Goal: Information Seeking & Learning: Learn about a topic

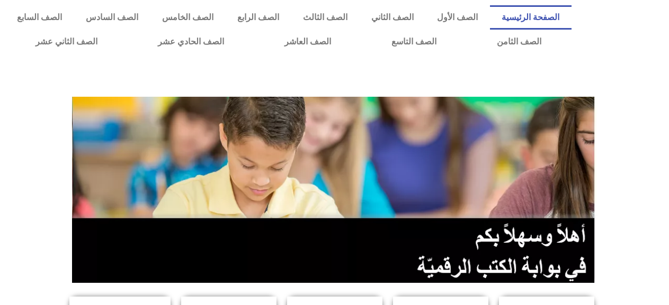
scroll to position [159, 0]
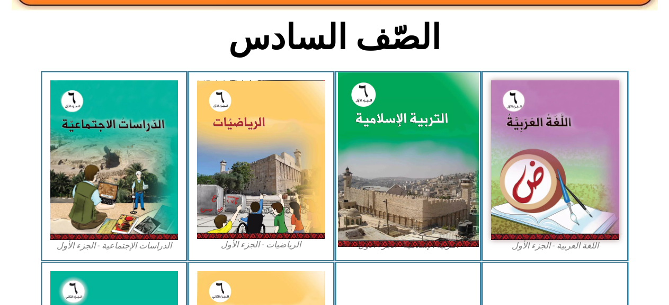
scroll to position [318, 0]
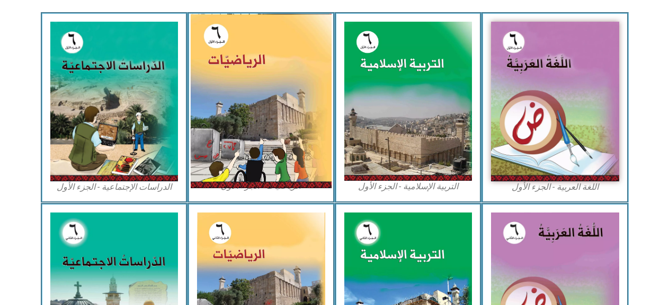
click at [227, 76] on img at bounding box center [261, 101] width 141 height 175
click at [227, 78] on img at bounding box center [261, 101] width 141 height 175
click at [230, 89] on img at bounding box center [261, 101] width 141 height 175
click at [259, 94] on img at bounding box center [261, 101] width 141 height 175
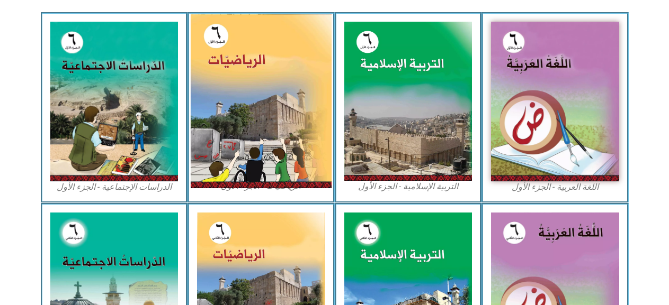
click at [225, 72] on img at bounding box center [261, 101] width 141 height 175
drag, startPoint x: 216, startPoint y: 94, endPoint x: 256, endPoint y: 32, distance: 74.0
click at [256, 32] on img at bounding box center [261, 101] width 141 height 175
click at [251, 49] on img at bounding box center [261, 101] width 141 height 175
click at [248, 120] on img at bounding box center [261, 101] width 141 height 175
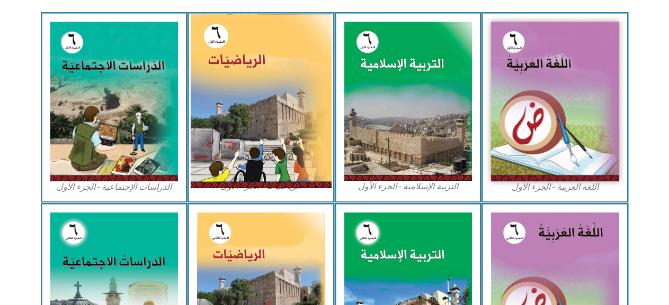
click at [262, 127] on img at bounding box center [261, 101] width 141 height 175
click at [264, 128] on img at bounding box center [261, 101] width 141 height 175
click at [264, 131] on img at bounding box center [261, 101] width 141 height 175
click at [283, 82] on img at bounding box center [261, 101] width 141 height 175
drag, startPoint x: 283, startPoint y: 82, endPoint x: 277, endPoint y: 85, distance: 6.9
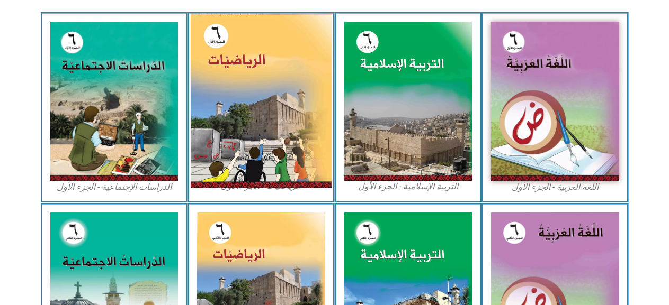
click at [277, 85] on img at bounding box center [261, 101] width 141 height 175
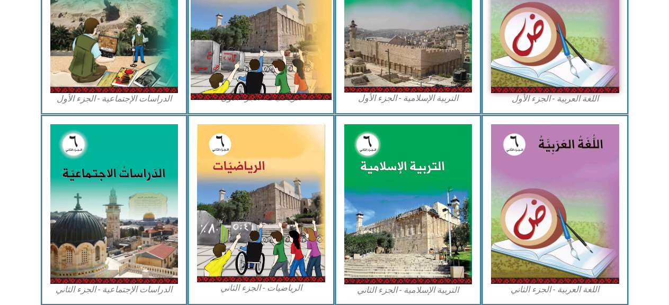
scroll to position [159, 0]
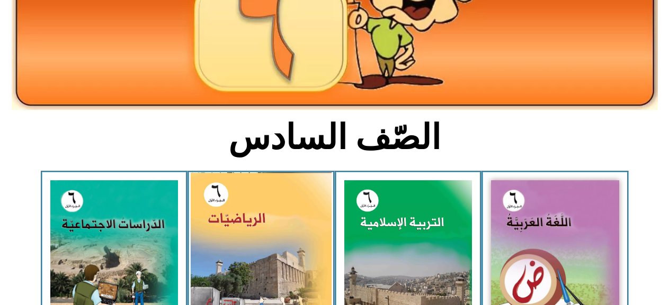
click at [253, 199] on img at bounding box center [261, 260] width 141 height 175
drag, startPoint x: 253, startPoint y: 199, endPoint x: 249, endPoint y: 203, distance: 5.6
click at [250, 203] on img at bounding box center [261, 260] width 141 height 175
click at [248, 205] on img at bounding box center [261, 260] width 141 height 175
click at [235, 226] on img at bounding box center [261, 260] width 141 height 175
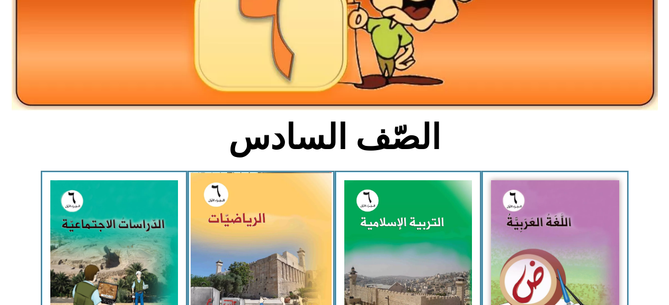
click at [235, 227] on img at bounding box center [261, 260] width 141 height 175
drag, startPoint x: 236, startPoint y: 227, endPoint x: 325, endPoint y: 204, distance: 91.7
click at [239, 229] on img at bounding box center [261, 260] width 141 height 175
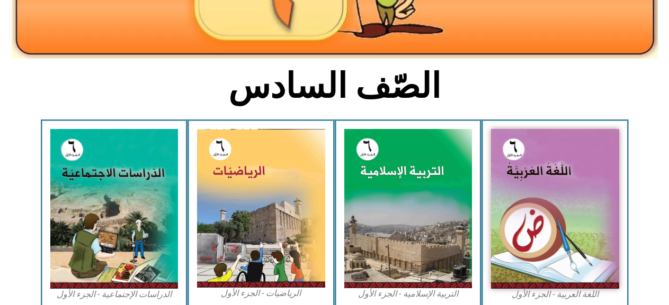
scroll to position [265, 0]
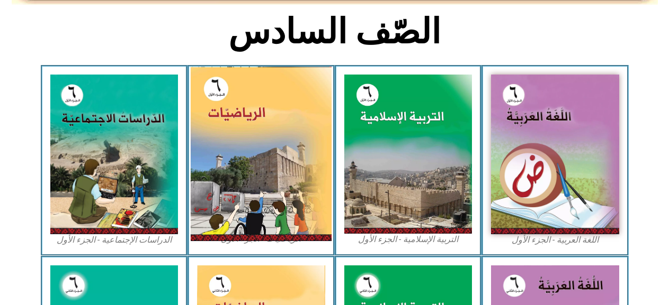
click at [233, 147] on img at bounding box center [261, 154] width 141 height 175
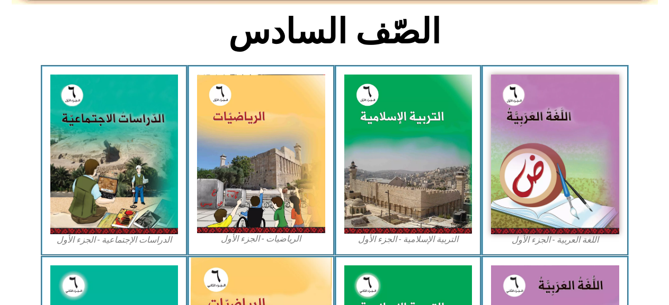
drag, startPoint x: 234, startPoint y: 147, endPoint x: 200, endPoint y: 280, distance: 137.6
click at [223, 150] on img at bounding box center [261, 154] width 128 height 159
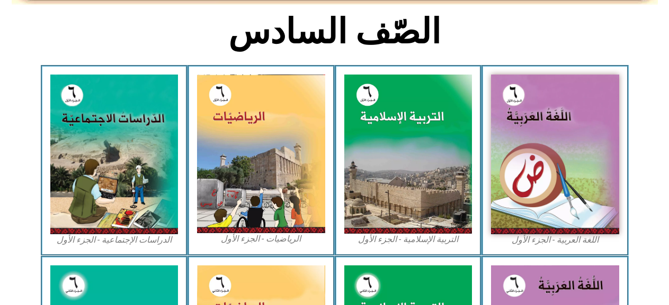
drag, startPoint x: 385, startPoint y: 57, endPoint x: 385, endPoint y: 11, distance: 46.1
click at [385, 11] on div "الصّف السادس اللغة العربية - الجزء الأول​ التربية الإسلامية - الجزء الأول الريا…" at bounding box center [334, 233] width 669 height 803
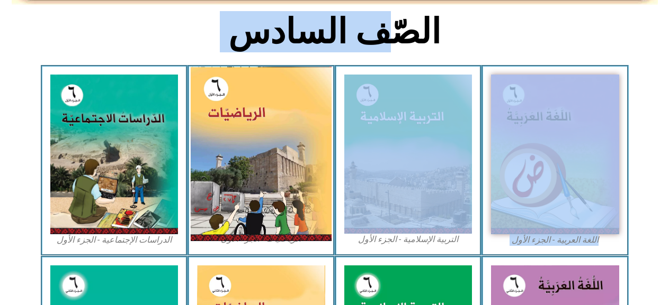
click at [296, 166] on img at bounding box center [261, 154] width 141 height 175
click at [300, 147] on img at bounding box center [261, 154] width 141 height 175
click at [303, 147] on img at bounding box center [261, 154] width 141 height 175
drag, startPoint x: 303, startPoint y: 147, endPoint x: 310, endPoint y: 143, distance: 7.8
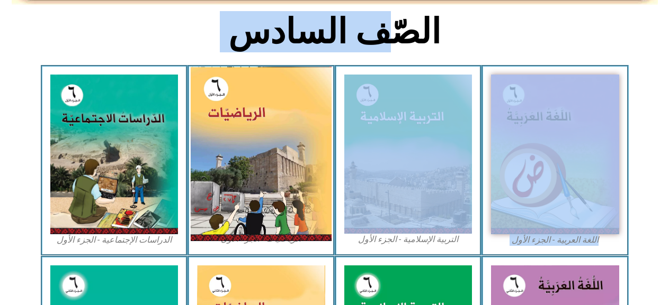
click at [310, 143] on img at bounding box center [261, 154] width 141 height 175
click at [310, 144] on img at bounding box center [261, 154] width 141 height 175
click at [310, 150] on img at bounding box center [261, 154] width 141 height 175
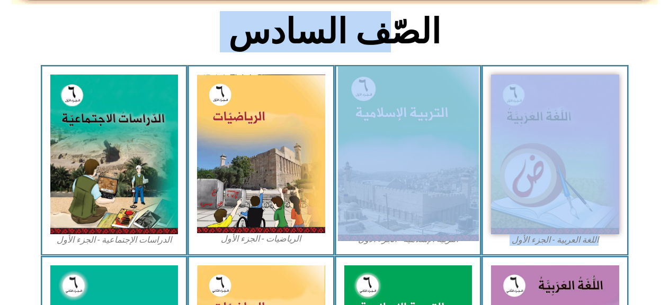
click at [377, 156] on img at bounding box center [407, 154] width 141 height 175
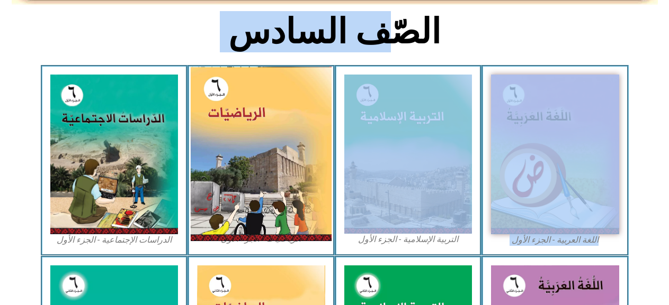
click at [282, 159] on img at bounding box center [261, 154] width 141 height 175
drag, startPoint x: 284, startPoint y: 159, endPoint x: 269, endPoint y: 163, distance: 15.2
click at [274, 155] on img at bounding box center [261, 154] width 141 height 175
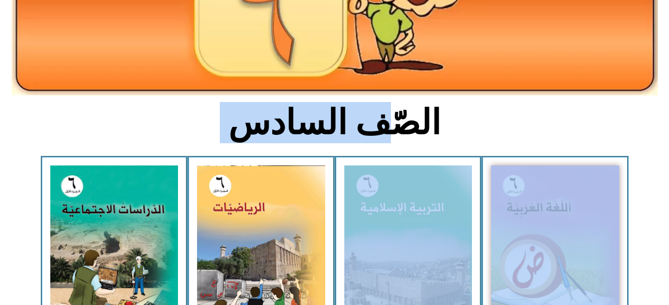
scroll to position [161, 0]
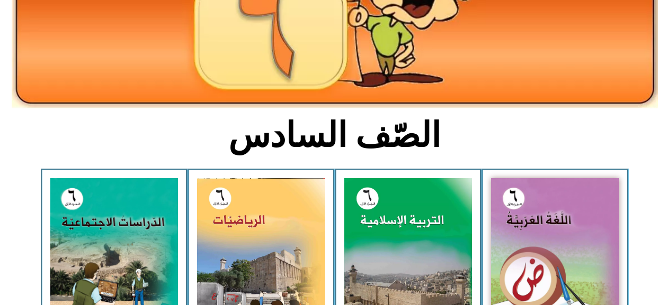
drag, startPoint x: 638, startPoint y: 152, endPoint x: 642, endPoint y: 138, distance: 15.4
click at [638, 151] on section "الصّف السادس" at bounding box center [334, 141] width 669 height 55
drag, startPoint x: 642, startPoint y: 138, endPoint x: 113, endPoint y: 165, distance: 529.6
click at [562, 156] on section "الصّف السادس" at bounding box center [334, 141] width 669 height 55
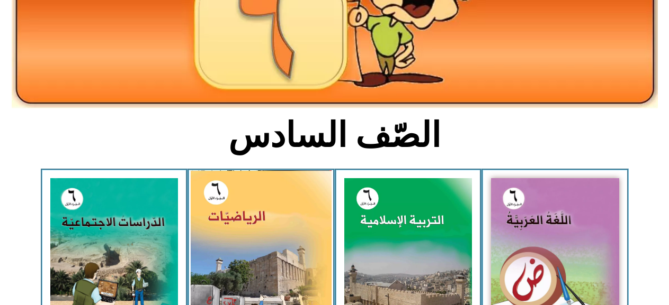
click at [269, 223] on img at bounding box center [261, 257] width 141 height 175
click at [269, 224] on img at bounding box center [261, 257] width 141 height 175
click at [269, 225] on img at bounding box center [261, 257] width 141 height 175
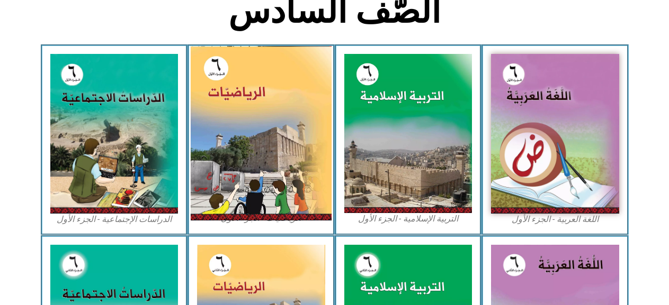
scroll to position [265, 0]
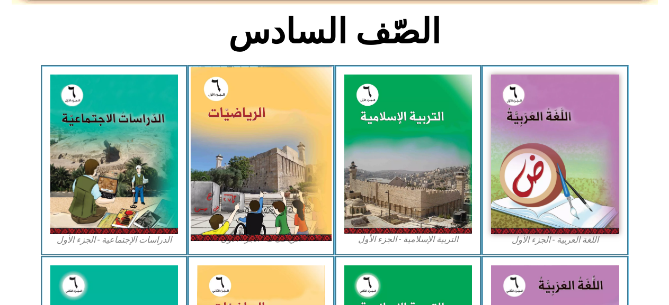
click at [254, 109] on img at bounding box center [261, 154] width 141 height 175
click at [255, 120] on img at bounding box center [261, 154] width 141 height 175
click at [252, 104] on img at bounding box center [261, 154] width 141 height 175
click at [251, 106] on img at bounding box center [261, 154] width 141 height 175
click at [251, 107] on img at bounding box center [261, 154] width 141 height 175
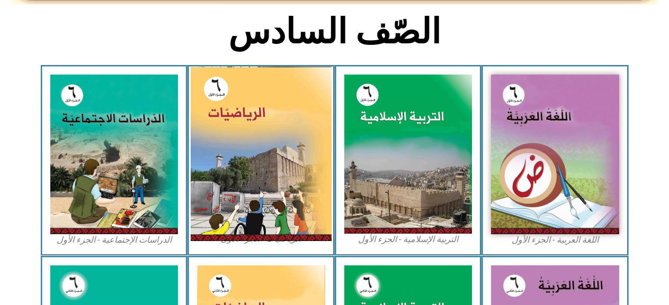
click at [248, 110] on img at bounding box center [261, 154] width 141 height 175
click at [249, 112] on img at bounding box center [261, 154] width 141 height 175
click at [251, 115] on img at bounding box center [261, 154] width 141 height 175
click at [255, 118] on img at bounding box center [261, 154] width 141 height 175
drag, startPoint x: 255, startPoint y: 118, endPoint x: 254, endPoint y: 112, distance: 5.3
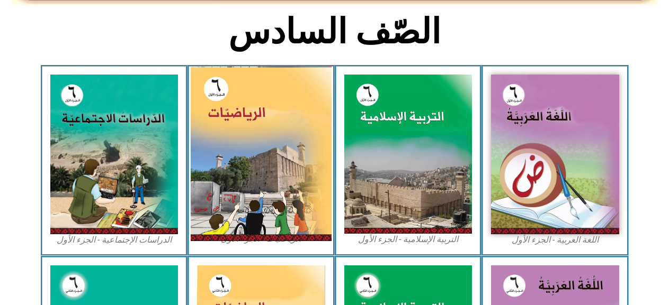
click at [254, 112] on img at bounding box center [261, 154] width 141 height 175
click at [253, 107] on img at bounding box center [261, 154] width 141 height 175
click at [253, 110] on img at bounding box center [261, 154] width 141 height 175
drag, startPoint x: 253, startPoint y: 116, endPoint x: 256, endPoint y: 143, distance: 27.3
click at [253, 118] on img at bounding box center [261, 154] width 141 height 175
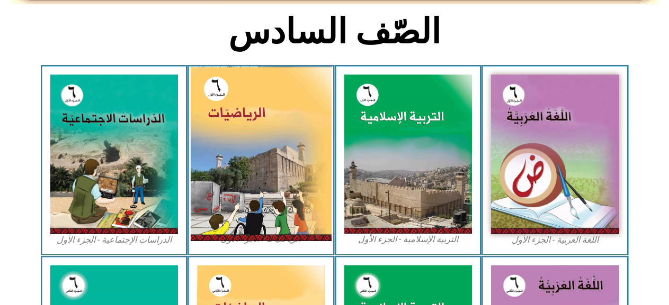
click at [257, 142] on img at bounding box center [261, 154] width 141 height 175
click at [258, 141] on img at bounding box center [261, 154] width 141 height 175
click at [266, 142] on img at bounding box center [261, 154] width 141 height 175
drag, startPoint x: 266, startPoint y: 142, endPoint x: 272, endPoint y: 142, distance: 5.8
click at [272, 142] on img at bounding box center [261, 154] width 141 height 175
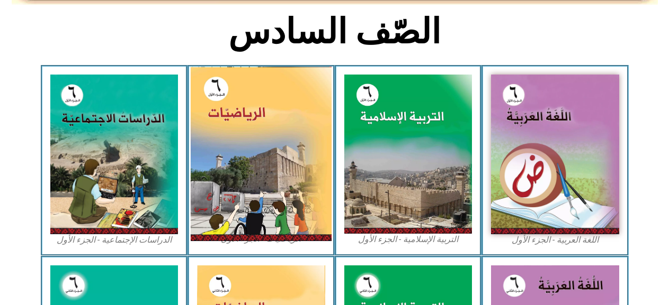
click at [272, 142] on img at bounding box center [261, 154] width 141 height 175
click at [274, 137] on img at bounding box center [261, 154] width 141 height 175
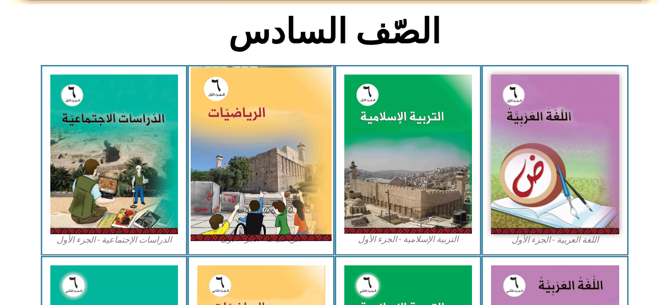
click at [275, 137] on img at bounding box center [261, 154] width 141 height 175
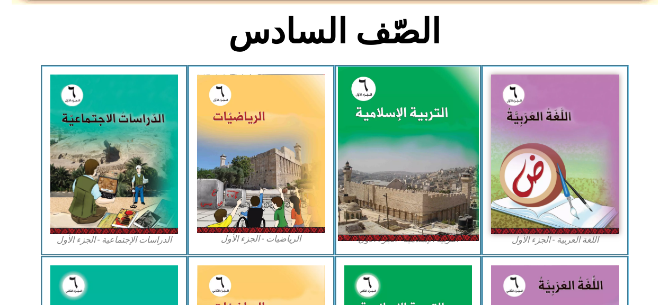
click at [458, 222] on img at bounding box center [407, 154] width 141 height 175
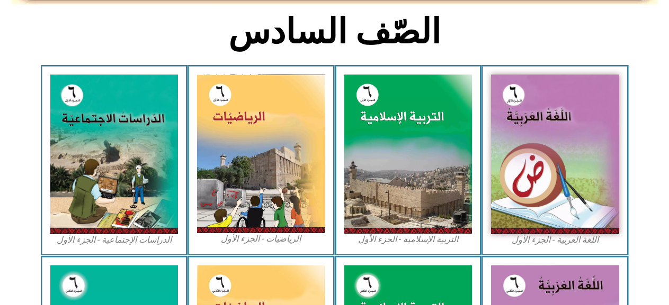
click at [487, 230] on div "اللغة العربية - الجزء الأول​" at bounding box center [554, 160] width 147 height 191
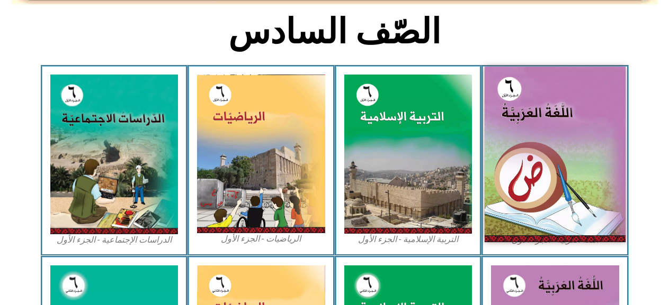
click at [506, 172] on img at bounding box center [554, 155] width 141 height 176
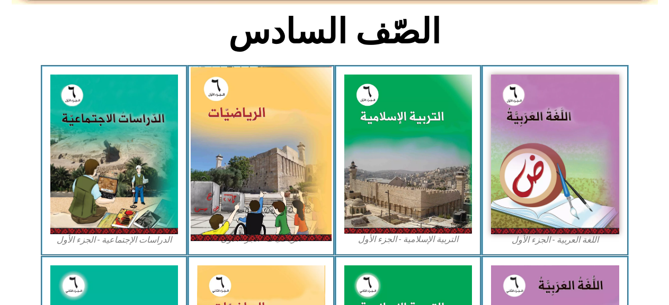
click at [289, 149] on img at bounding box center [261, 154] width 141 height 175
click at [287, 143] on img at bounding box center [261, 154] width 141 height 175
click at [287, 139] on img at bounding box center [261, 154] width 141 height 175
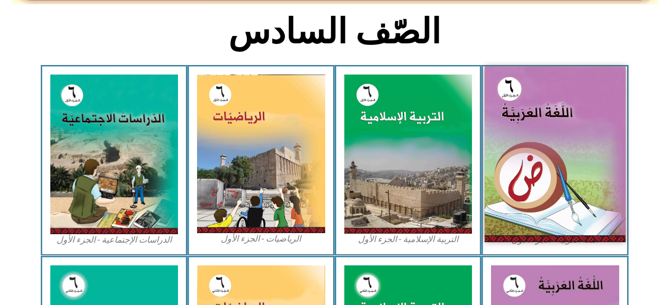
click at [582, 116] on img at bounding box center [554, 155] width 141 height 176
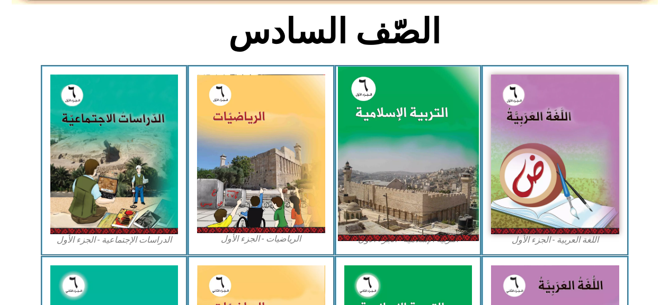
drag, startPoint x: 582, startPoint y: 116, endPoint x: 452, endPoint y: 156, distance: 135.6
click at [454, 181] on div "اللغة العربية - الجزء الأول​ التربية الإسلامية - الجزء الأول الرياضيات - الجزء …" at bounding box center [335, 160] width 588 height 191
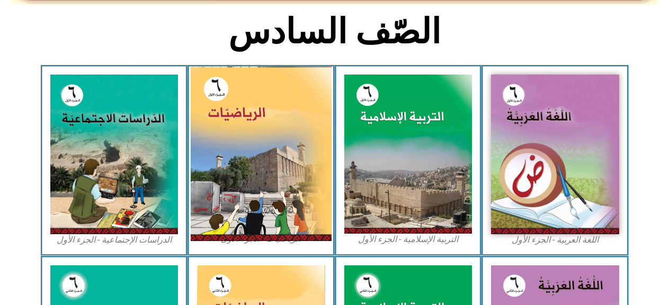
click at [232, 184] on img at bounding box center [261, 154] width 141 height 175
click at [235, 184] on img at bounding box center [261, 154] width 141 height 175
click at [239, 188] on img at bounding box center [261, 154] width 141 height 175
drag, startPoint x: 254, startPoint y: 201, endPoint x: 254, endPoint y: 165, distance: 36.5
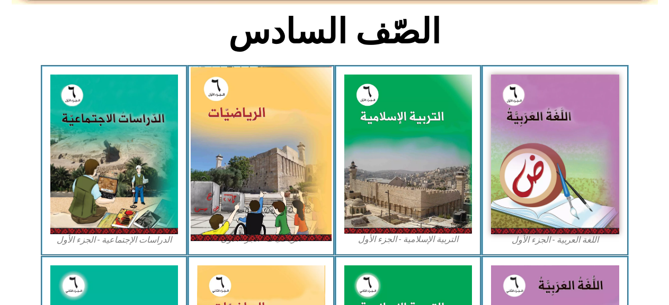
click at [255, 166] on img at bounding box center [261, 154] width 141 height 175
click at [254, 160] on img at bounding box center [261, 154] width 141 height 175
click at [257, 172] on img at bounding box center [261, 154] width 141 height 175
click at [256, 164] on img at bounding box center [261, 154] width 141 height 175
click at [277, 106] on img at bounding box center [261, 154] width 141 height 175
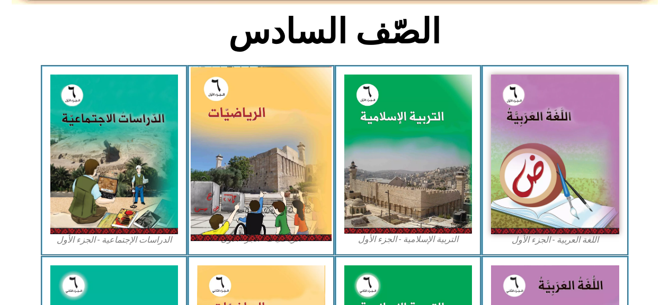
click at [280, 108] on img at bounding box center [261, 154] width 141 height 175
click at [281, 109] on img at bounding box center [261, 154] width 141 height 175
click at [281, 110] on img at bounding box center [261, 154] width 141 height 175
click at [282, 110] on img at bounding box center [261, 154] width 141 height 175
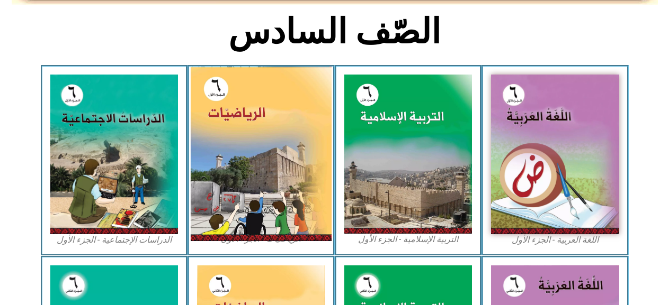
click at [283, 110] on img at bounding box center [261, 154] width 141 height 175
drag, startPoint x: 283, startPoint y: 110, endPoint x: 301, endPoint y: 104, distance: 18.8
click at [301, 104] on img at bounding box center [261, 154] width 141 height 175
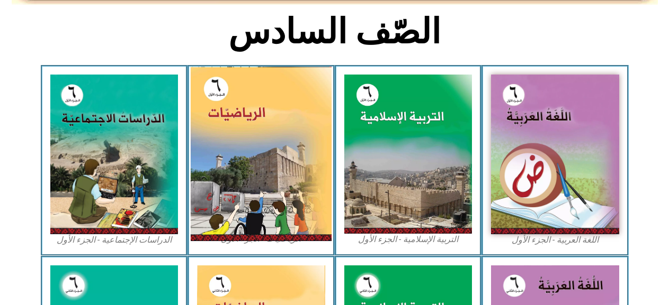
click at [301, 104] on img at bounding box center [261, 154] width 141 height 175
click at [302, 104] on img at bounding box center [261, 154] width 141 height 175
click at [304, 104] on img at bounding box center [261, 154] width 141 height 175
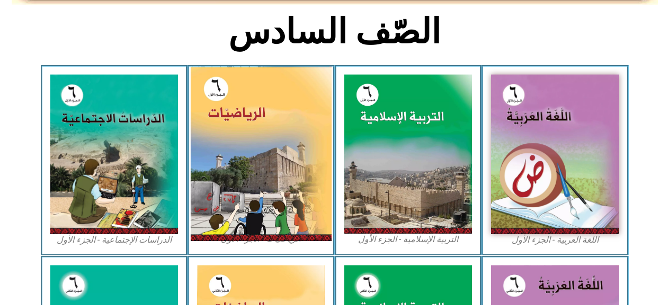
click at [304, 104] on img at bounding box center [261, 154] width 141 height 175
click at [228, 193] on img at bounding box center [261, 154] width 141 height 175
click at [229, 192] on img at bounding box center [261, 154] width 141 height 175
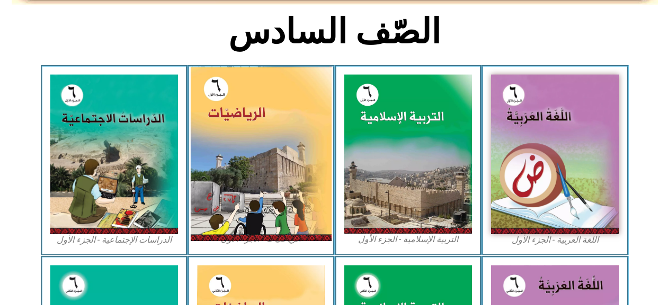
click at [229, 192] on img at bounding box center [261, 154] width 141 height 175
click at [233, 181] on img at bounding box center [261, 154] width 141 height 175
click at [240, 187] on img at bounding box center [261, 154] width 141 height 175
click at [242, 183] on img at bounding box center [261, 154] width 141 height 175
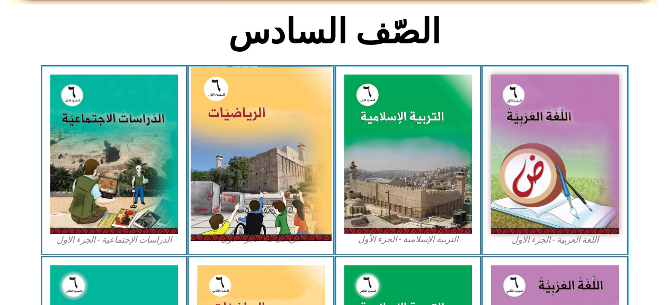
drag, startPoint x: 242, startPoint y: 183, endPoint x: 245, endPoint y: 174, distance: 9.4
click at [245, 174] on img at bounding box center [261, 154] width 141 height 175
click at [245, 175] on img at bounding box center [261, 154] width 141 height 175
click at [245, 176] on img at bounding box center [261, 154] width 141 height 175
click at [245, 178] on img at bounding box center [261, 154] width 141 height 175
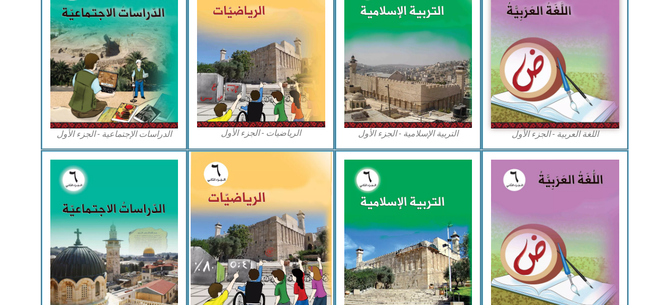
click at [255, 186] on img at bounding box center [261, 239] width 141 height 174
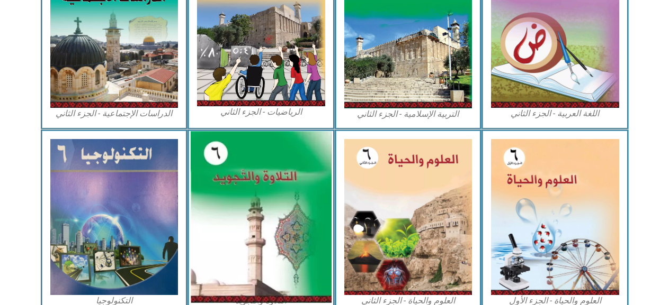
click at [244, 222] on img at bounding box center [261, 217] width 141 height 172
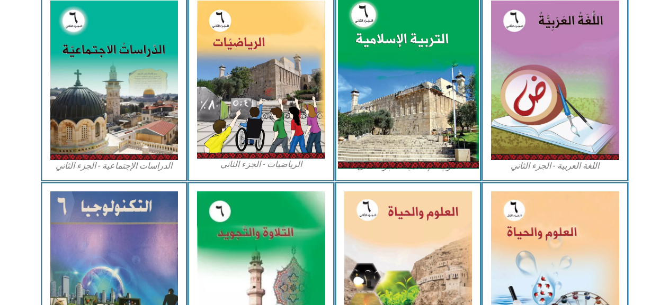
scroll to position [373, 0]
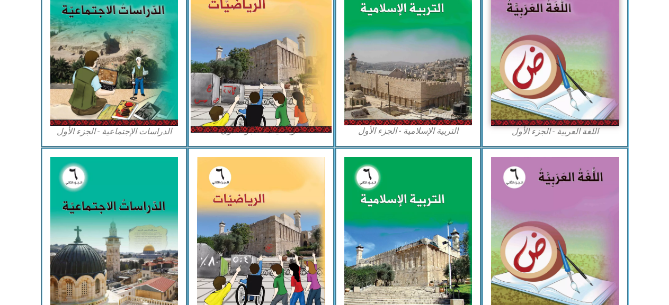
click at [260, 109] on img at bounding box center [261, 45] width 141 height 175
click at [307, 30] on img at bounding box center [261, 45] width 141 height 175
click at [309, 11] on img at bounding box center [261, 45] width 141 height 175
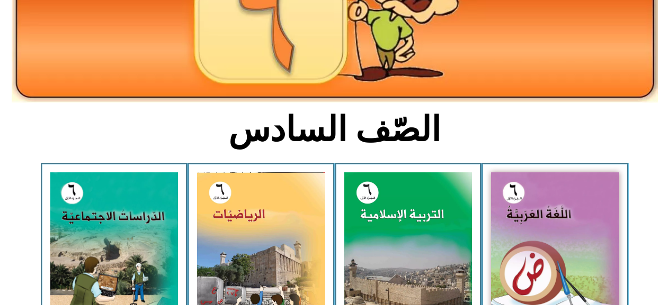
scroll to position [161, 0]
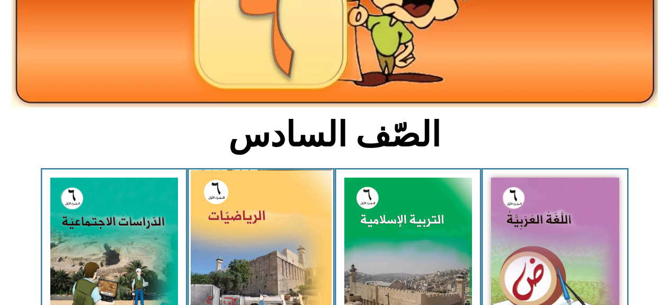
click at [244, 204] on img at bounding box center [261, 257] width 141 height 175
click at [254, 187] on img at bounding box center [261, 257] width 141 height 175
drag, startPoint x: 254, startPoint y: 187, endPoint x: 258, endPoint y: 174, distance: 13.9
click at [258, 174] on img at bounding box center [261, 257] width 141 height 175
click at [258, 175] on img at bounding box center [261, 257] width 141 height 175
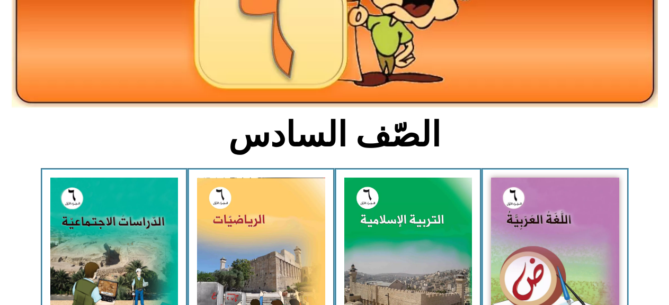
drag, startPoint x: 255, startPoint y: 161, endPoint x: 239, endPoint y: 170, distance: 17.5
click at [246, 164] on div "الصّف السادس" at bounding box center [334, 140] width 352 height 55
click at [248, 168] on div at bounding box center [334, 201] width 669 height 67
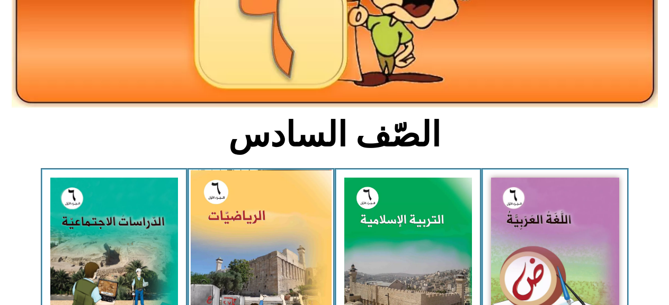
click at [243, 181] on img at bounding box center [261, 257] width 141 height 175
click at [243, 178] on img at bounding box center [261, 257] width 141 height 175
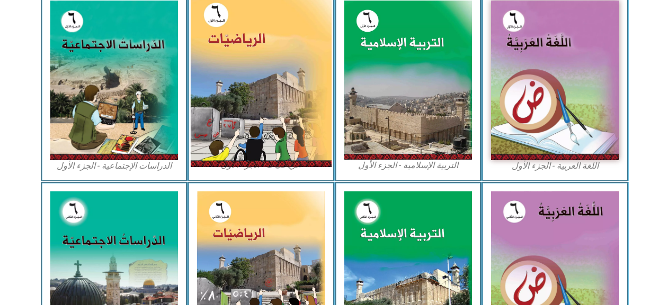
scroll to position [320, 0]
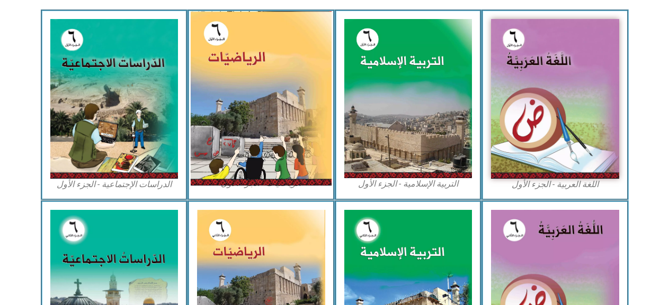
click at [301, 154] on img at bounding box center [261, 98] width 141 height 175
drag, startPoint x: 301, startPoint y: 154, endPoint x: 280, endPoint y: 140, distance: 25.0
click at [280, 140] on img at bounding box center [261, 98] width 141 height 175
click at [245, 59] on img at bounding box center [261, 98] width 141 height 175
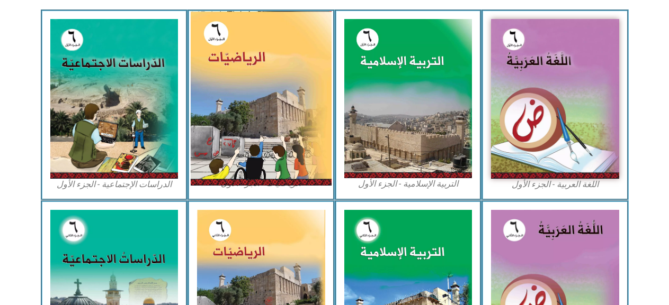
click at [248, 97] on img at bounding box center [261, 98] width 141 height 175
click at [251, 86] on img at bounding box center [261, 98] width 141 height 175
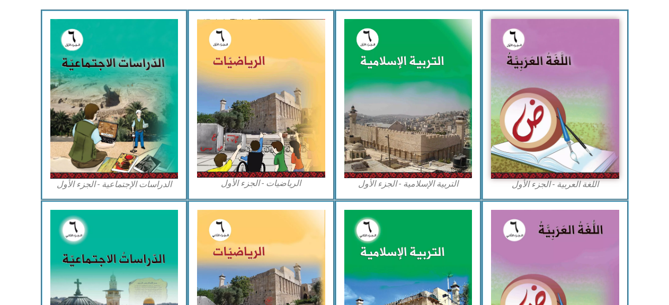
drag, startPoint x: 251, startPoint y: 86, endPoint x: 229, endPoint y: -55, distance: 142.0
click at [229, 0] on html "الصفحة الرئيسية الصف الأول الصف الثاني الصف الثالث الصف الرابع الصف الخامس الصف…" at bounding box center [334, 152] width 669 height 944
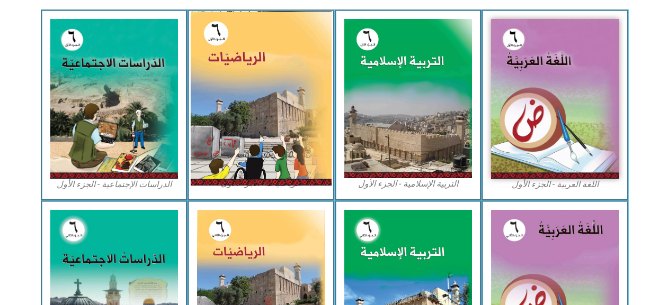
click at [211, 54] on img at bounding box center [261, 98] width 141 height 175
click at [212, 53] on img at bounding box center [261, 98] width 141 height 175
drag, startPoint x: 211, startPoint y: 53, endPoint x: 240, endPoint y: 13, distance: 49.8
click at [229, 44] on img at bounding box center [261, 98] width 141 height 175
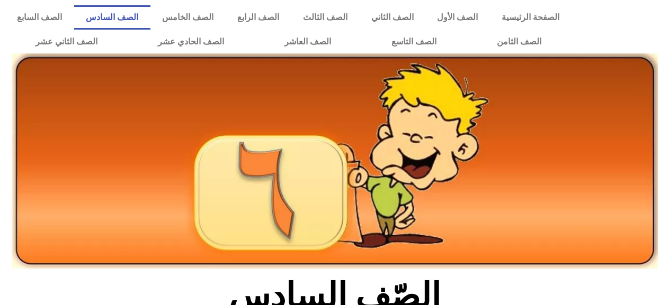
scroll to position [320, 0]
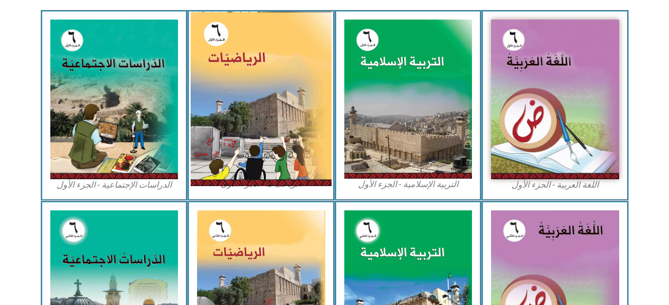
click at [227, 111] on img at bounding box center [261, 99] width 141 height 175
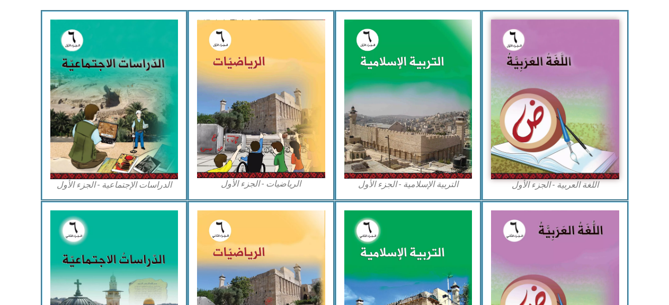
drag, startPoint x: 227, startPoint y: 111, endPoint x: 342, endPoint y: 205, distance: 149.0
click at [358, 163] on div "اللغة العربية - الجزء الأول​ التربية الإسلامية - الجزء الأول الرياضيات - الجزء …" at bounding box center [335, 105] width 588 height 191
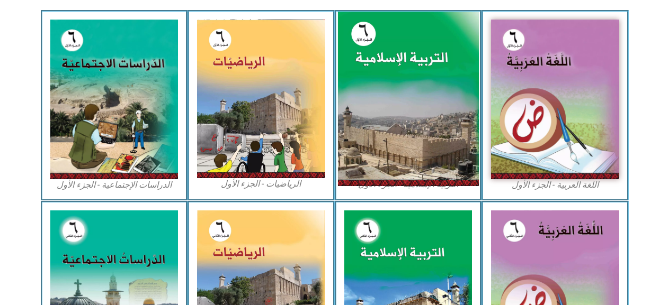
click at [455, 154] on img at bounding box center [407, 99] width 141 height 175
click at [450, 172] on img at bounding box center [407, 99] width 141 height 175
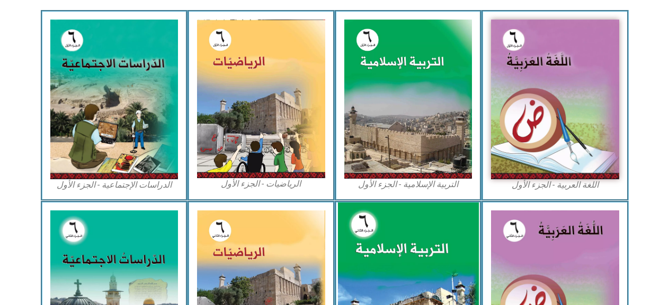
scroll to position [323, 0]
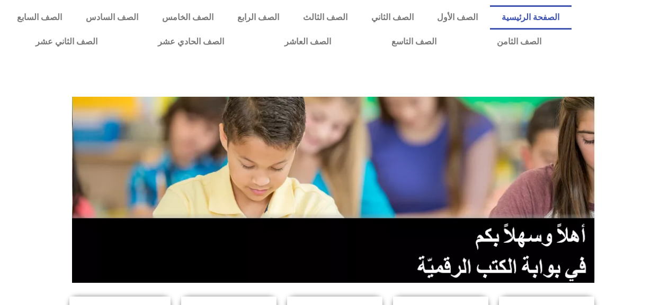
scroll to position [340, 0]
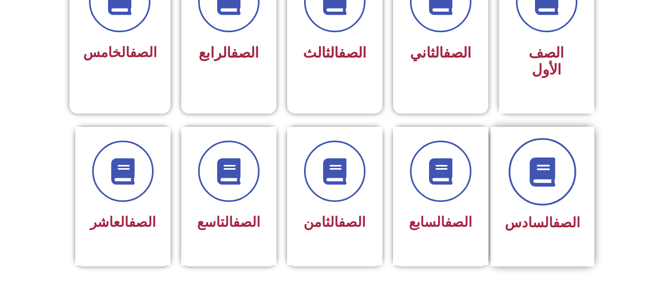
click at [574, 141] on div at bounding box center [542, 171] width 75 height 61
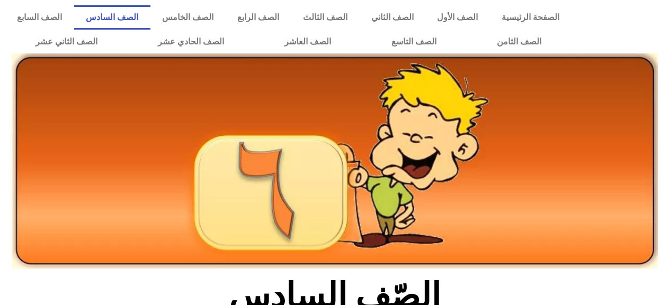
scroll to position [106, 0]
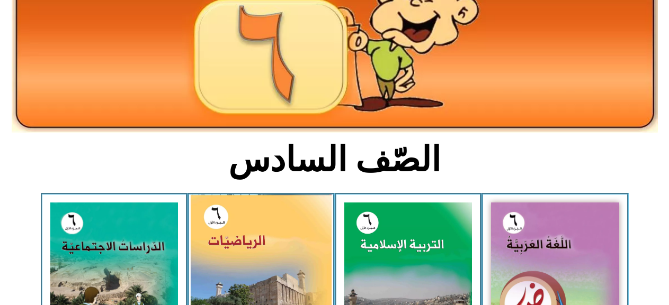
scroll to position [265, 0]
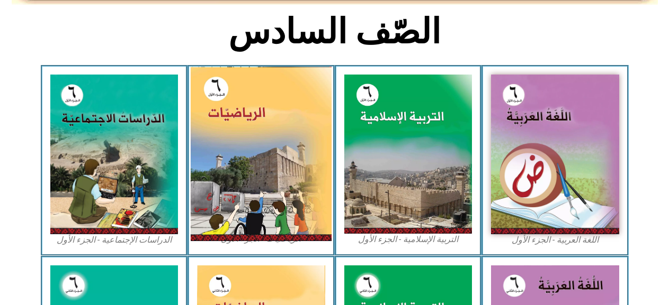
click at [294, 215] on img at bounding box center [261, 154] width 141 height 175
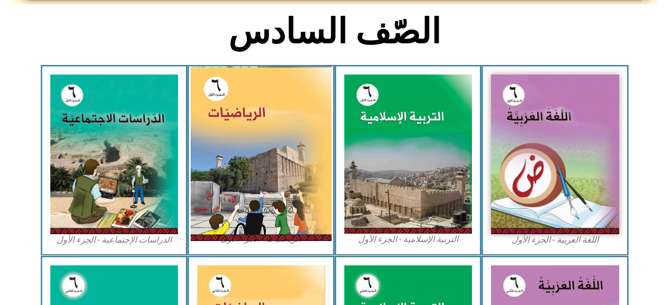
click at [291, 224] on img at bounding box center [261, 154] width 141 height 175
click at [291, 223] on img at bounding box center [261, 154] width 141 height 175
click at [291, 226] on img at bounding box center [261, 154] width 141 height 175
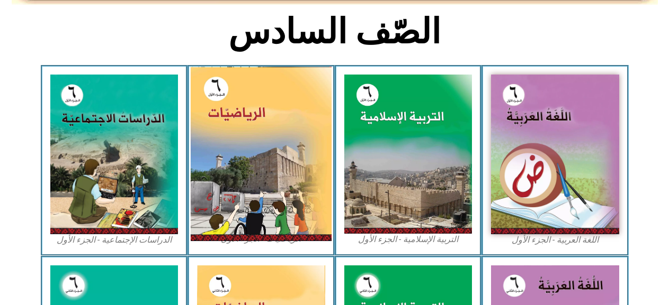
click at [291, 226] on img at bounding box center [261, 154] width 141 height 175
click at [292, 225] on img at bounding box center [261, 154] width 141 height 175
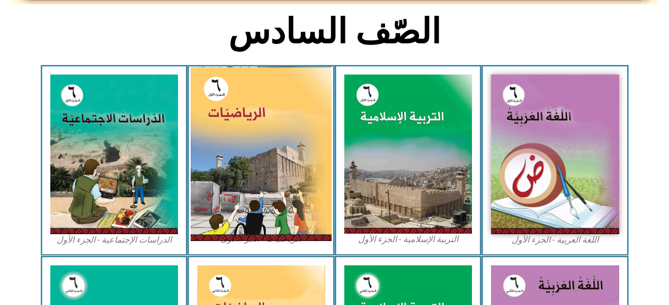
click at [292, 225] on img at bounding box center [261, 154] width 141 height 175
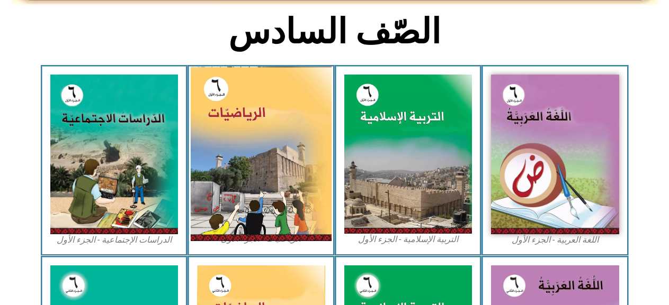
click at [292, 225] on img at bounding box center [261, 154] width 141 height 175
click at [265, 148] on img at bounding box center [261, 154] width 141 height 175
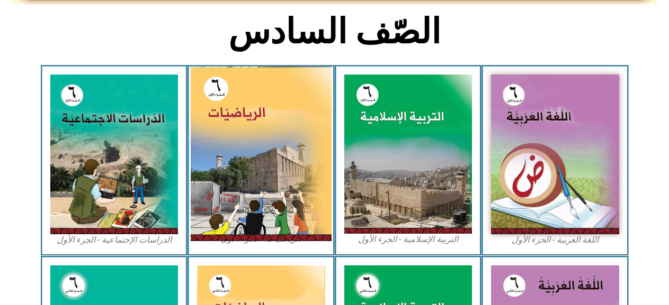
click at [265, 148] on img at bounding box center [261, 154] width 141 height 175
click at [295, 116] on img at bounding box center [261, 154] width 141 height 175
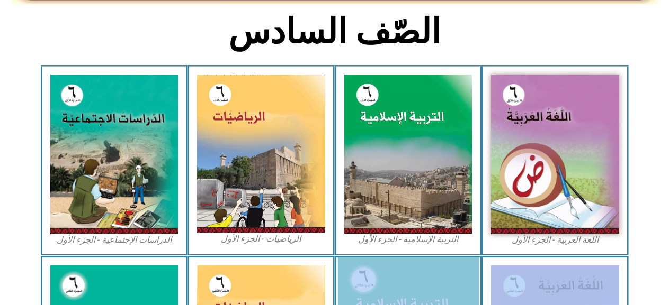
drag, startPoint x: 482, startPoint y: 256, endPoint x: 385, endPoint y: 300, distance: 106.4
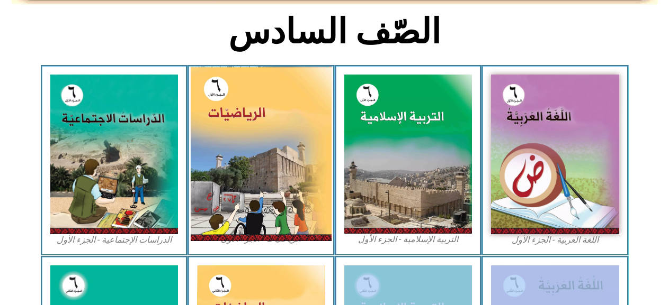
click at [274, 128] on img at bounding box center [261, 154] width 141 height 175
click at [274, 129] on img at bounding box center [261, 154] width 141 height 175
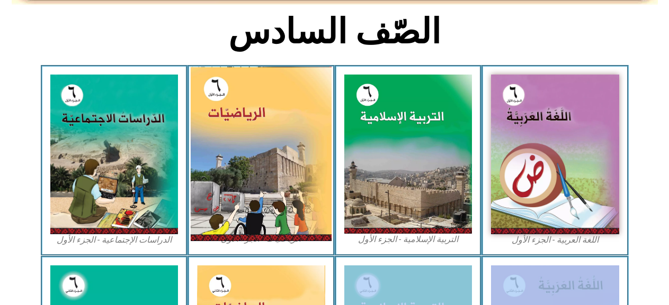
click at [274, 129] on img at bounding box center [261, 154] width 141 height 175
drag, startPoint x: 274, startPoint y: 129, endPoint x: 272, endPoint y: 134, distance: 5.5
click at [273, 132] on img at bounding box center [261, 154] width 141 height 175
click at [272, 134] on img at bounding box center [261, 154] width 141 height 175
click at [272, 138] on img at bounding box center [261, 154] width 141 height 175
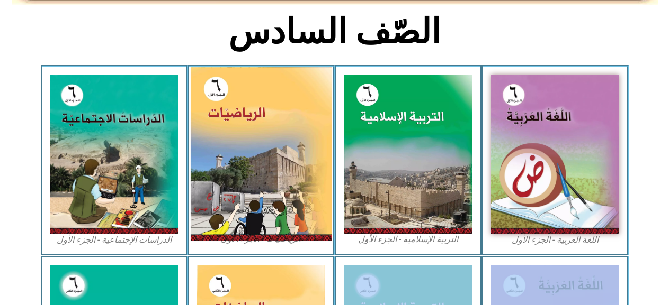
click at [284, 128] on img at bounding box center [261, 154] width 141 height 175
drag, startPoint x: 284, startPoint y: 128, endPoint x: 277, endPoint y: 141, distance: 14.5
click at [278, 141] on img at bounding box center [261, 154] width 141 height 175
click at [277, 140] on img at bounding box center [261, 154] width 141 height 175
drag, startPoint x: 278, startPoint y: 140, endPoint x: 280, endPoint y: 145, distance: 5.7
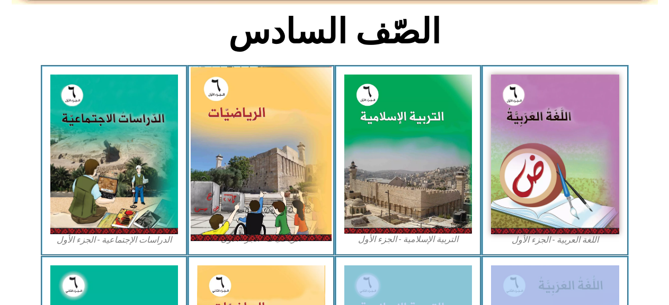
click at [280, 145] on img at bounding box center [261, 154] width 141 height 175
click at [285, 142] on img at bounding box center [261, 154] width 141 height 175
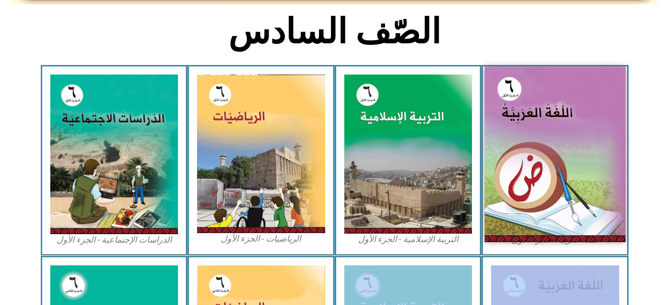
click at [578, 206] on img at bounding box center [554, 155] width 141 height 176
click at [574, 206] on img at bounding box center [554, 155] width 141 height 176
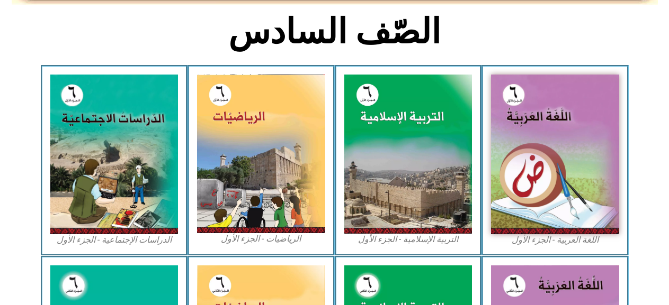
click at [437, 239] on figcaption "التربية الإسلامية - الجزء الأول" at bounding box center [408, 240] width 128 height 12
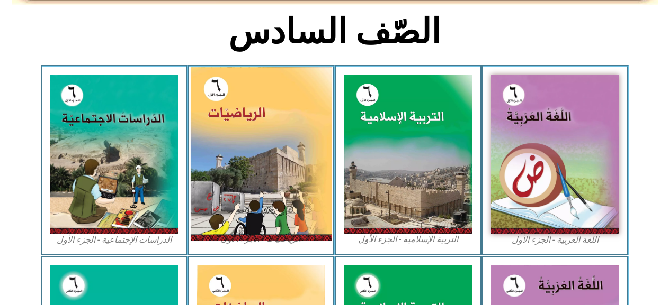
click at [275, 128] on img at bounding box center [261, 154] width 141 height 175
click at [274, 130] on img at bounding box center [261, 154] width 141 height 175
click at [271, 128] on img at bounding box center [261, 154] width 141 height 175
click at [245, 211] on img at bounding box center [261, 154] width 141 height 175
click at [246, 212] on img at bounding box center [261, 154] width 141 height 175
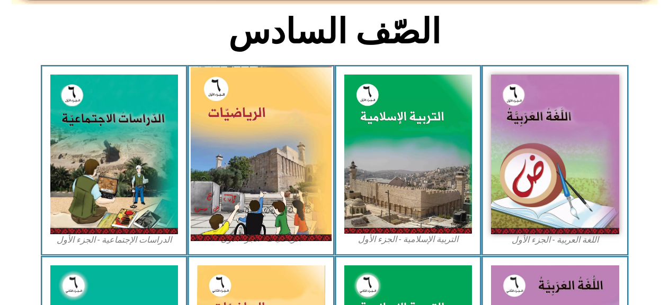
click at [247, 213] on img at bounding box center [261, 154] width 141 height 175
click at [247, 216] on img at bounding box center [261, 154] width 141 height 175
click at [246, 219] on img at bounding box center [261, 154] width 141 height 175
click at [245, 219] on img at bounding box center [261, 154] width 141 height 175
click at [247, 106] on img at bounding box center [261, 154] width 141 height 175
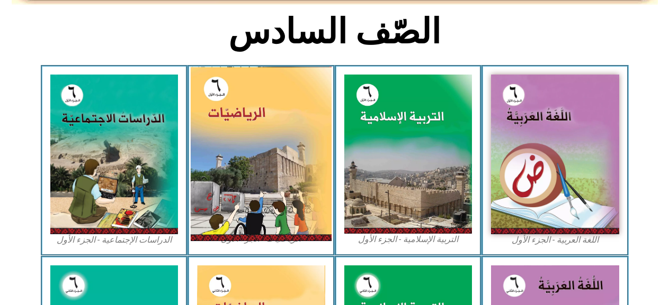
click at [248, 107] on img at bounding box center [261, 154] width 141 height 175
click at [250, 108] on img at bounding box center [261, 154] width 141 height 175
click at [251, 111] on img at bounding box center [261, 154] width 141 height 175
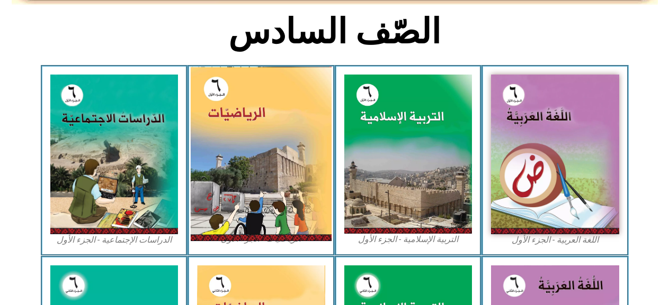
click at [250, 111] on img at bounding box center [261, 154] width 141 height 175
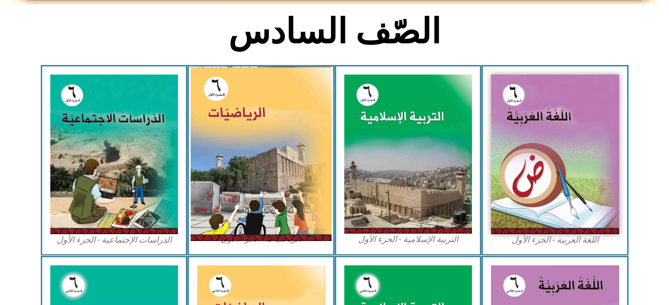
click at [249, 112] on img at bounding box center [261, 154] width 141 height 175
click at [250, 113] on img at bounding box center [261, 154] width 141 height 175
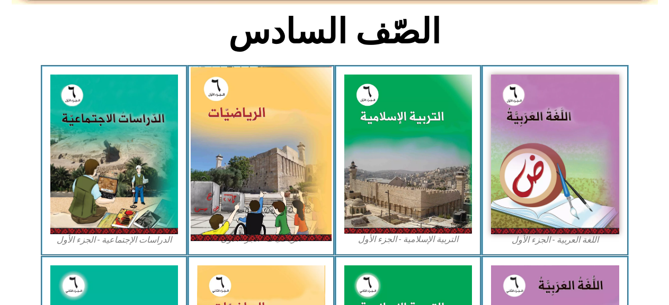
click at [250, 113] on img at bounding box center [261, 154] width 141 height 175
click at [250, 114] on img at bounding box center [261, 154] width 141 height 175
click at [263, 145] on img at bounding box center [261, 154] width 141 height 175
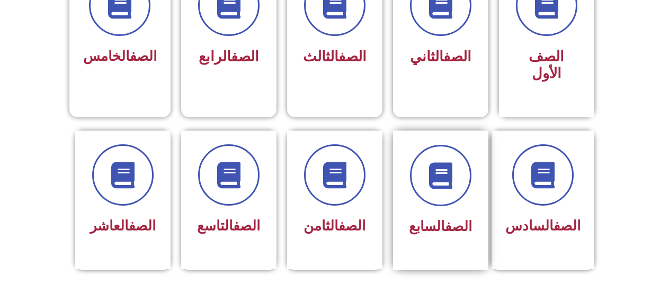
scroll to position [380, 0]
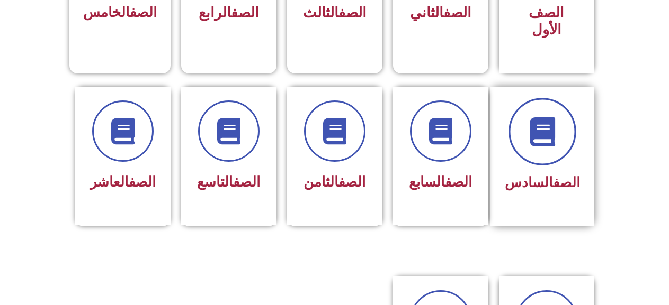
click at [534, 125] on span at bounding box center [542, 132] width 68 height 68
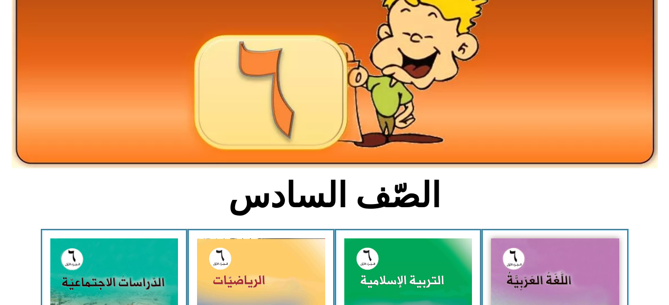
scroll to position [212, 0]
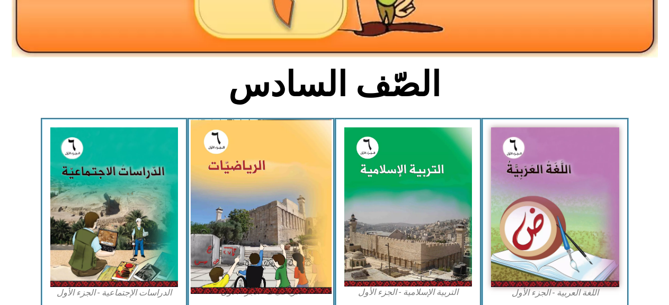
click at [281, 173] on img at bounding box center [261, 207] width 141 height 175
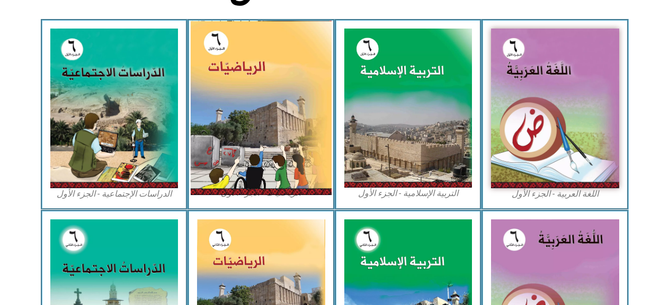
scroll to position [476, 0]
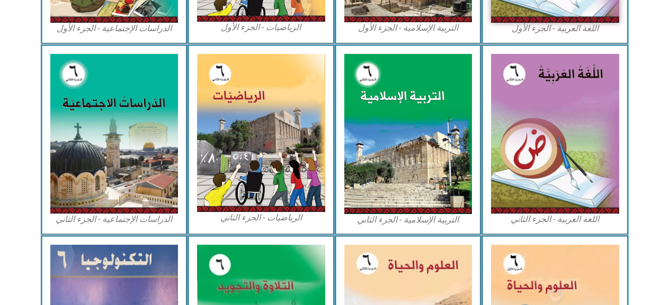
click at [304, 28] on figcaption "الرياضيات - الجزء الأول​" at bounding box center [261, 28] width 128 height 12
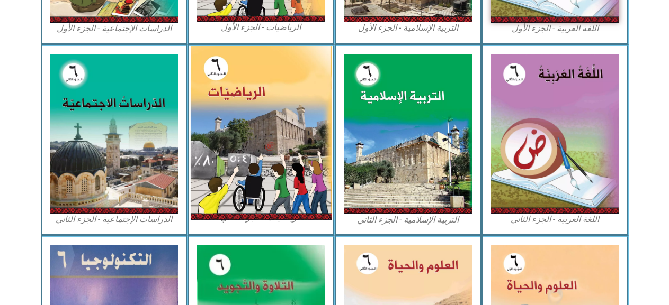
drag, startPoint x: 281, startPoint y: 175, endPoint x: 282, endPoint y: 168, distance: 7.5
click at [280, 175] on img at bounding box center [261, 133] width 141 height 174
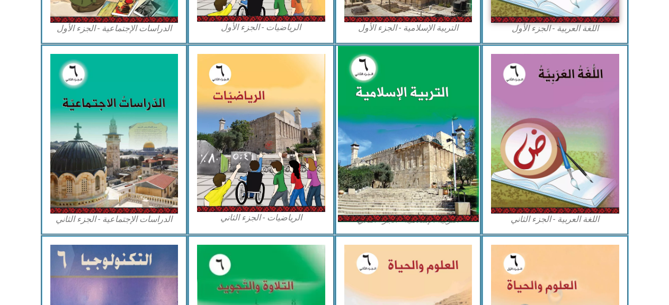
click at [366, 148] on img at bounding box center [407, 134] width 141 height 176
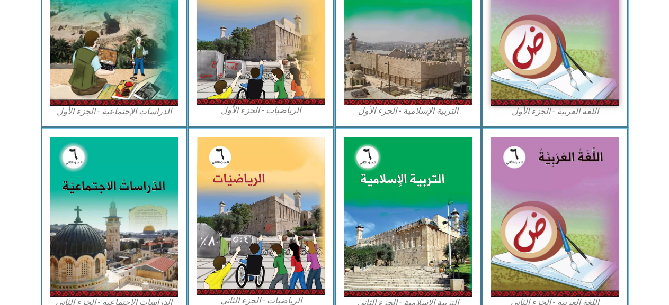
scroll to position [265, 0]
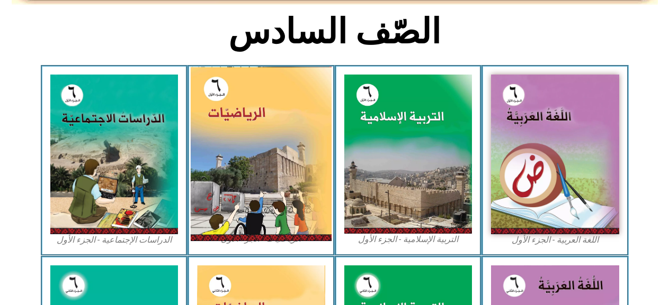
click at [304, 203] on img at bounding box center [261, 154] width 141 height 175
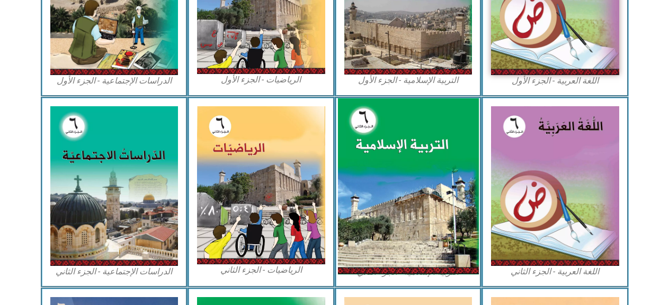
scroll to position [424, 0]
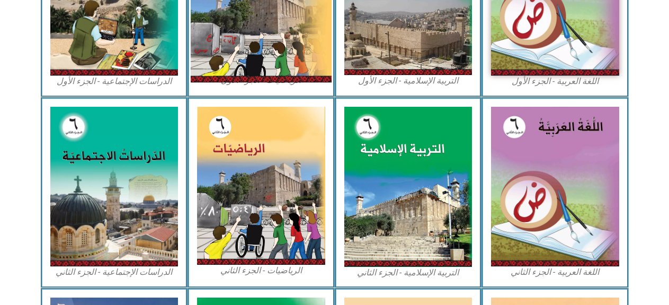
drag, startPoint x: 326, startPoint y: 82, endPoint x: 314, endPoint y: 66, distance: 20.1
click at [322, 71] on div "الرياضيات - الجزء الأول​" at bounding box center [260, 1] width 147 height 191
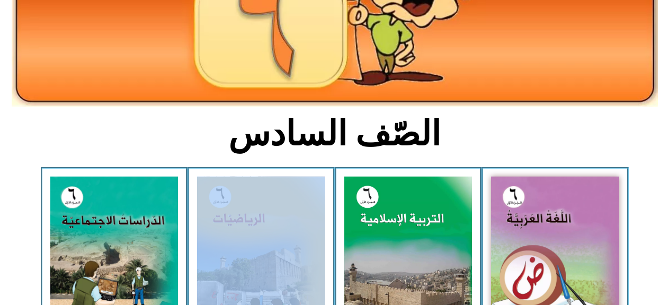
scroll to position [159, 0]
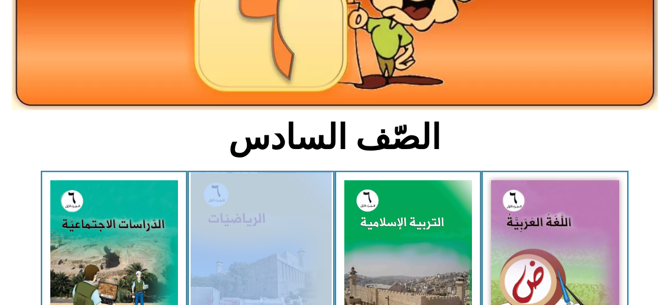
click at [271, 217] on img at bounding box center [261, 260] width 141 height 175
click at [267, 227] on img at bounding box center [261, 260] width 141 height 175
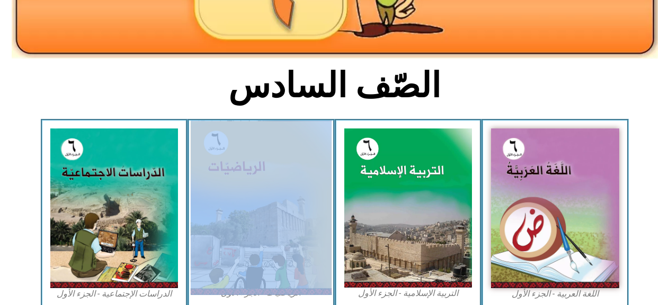
scroll to position [265, 0]
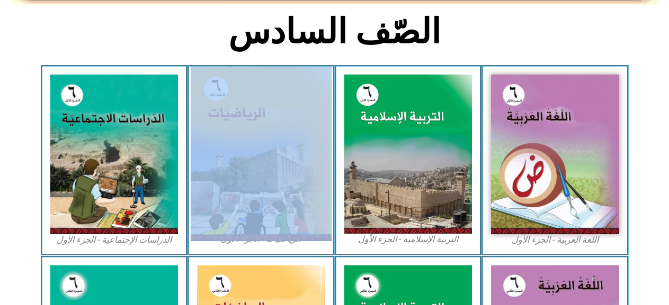
click at [282, 129] on img at bounding box center [261, 154] width 141 height 175
click at [285, 130] on img at bounding box center [261, 154] width 141 height 175
click at [247, 99] on img at bounding box center [261, 154] width 141 height 175
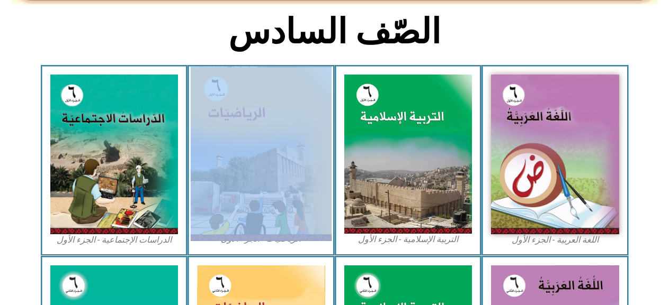
click at [247, 99] on img at bounding box center [261, 154] width 141 height 175
click at [247, 101] on img at bounding box center [261, 154] width 141 height 175
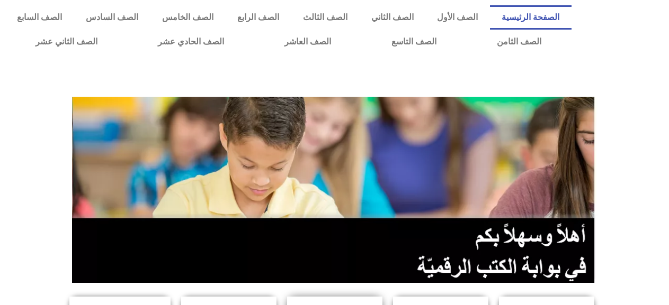
scroll to position [265, 0]
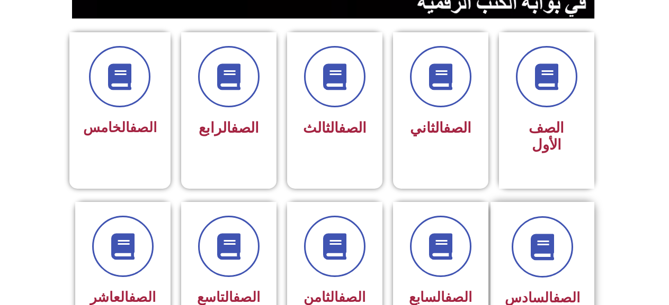
click at [548, 286] on div "الصف السادس" at bounding box center [542, 299] width 75 height 26
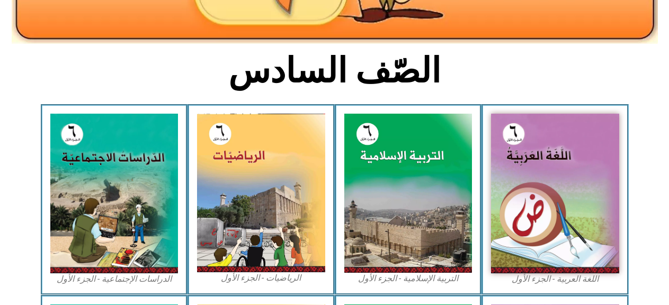
scroll to position [318, 0]
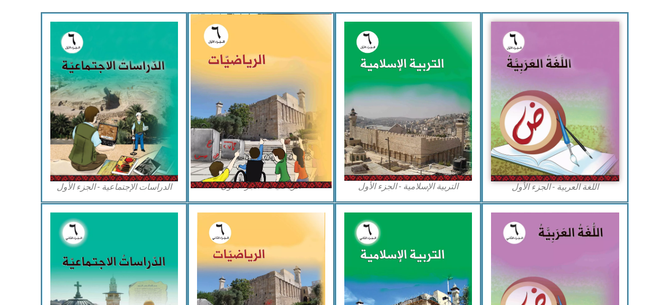
click at [267, 132] on img at bounding box center [261, 101] width 141 height 175
